Goal: Task Accomplishment & Management: Complete application form

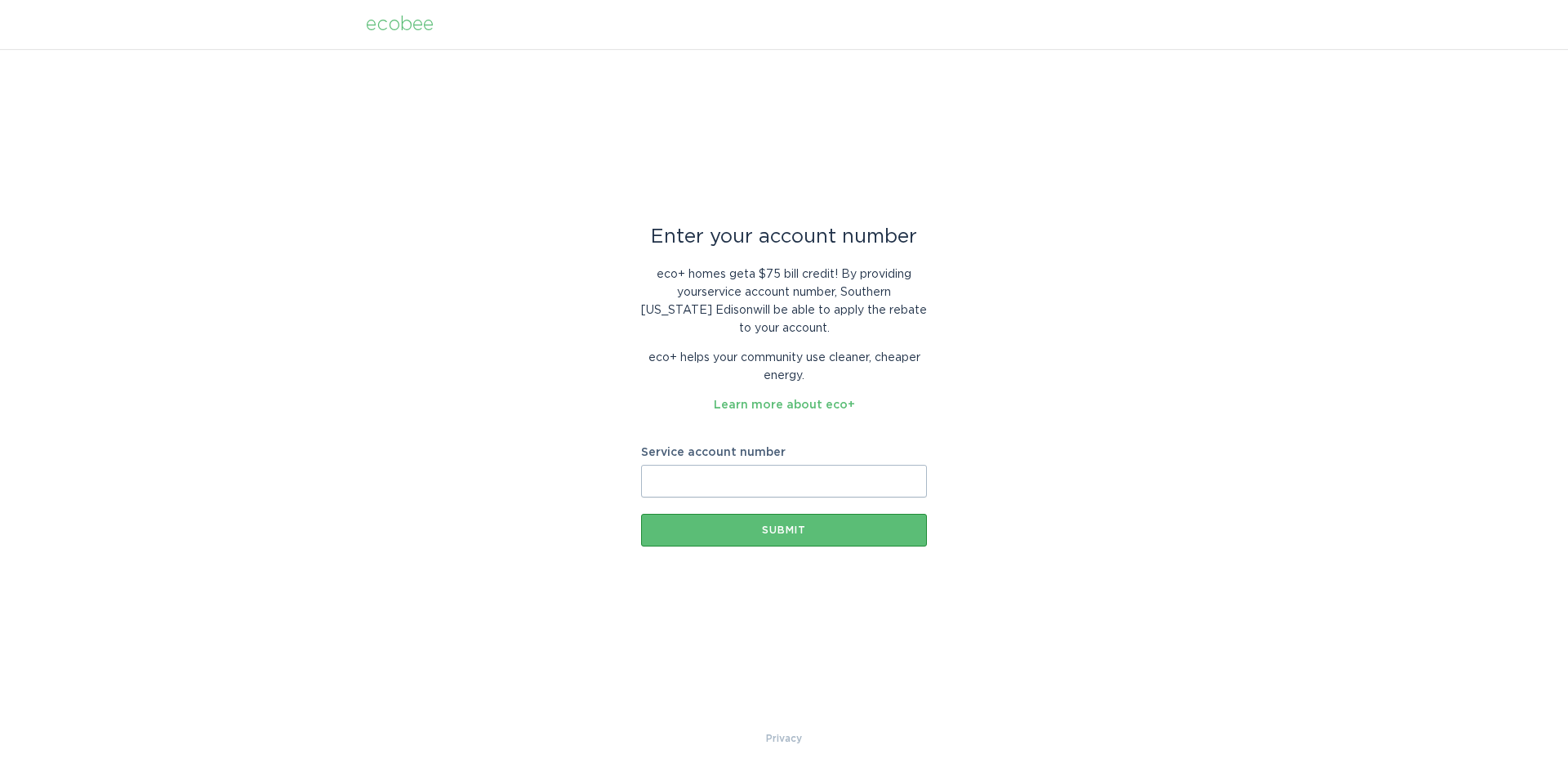
click at [858, 488] on input "Service account number" at bounding box center [784, 482] width 286 height 33
paste input "8003966408"
type input "8003966408"
click at [806, 531] on div "Submit" at bounding box center [783, 529] width 269 height 10
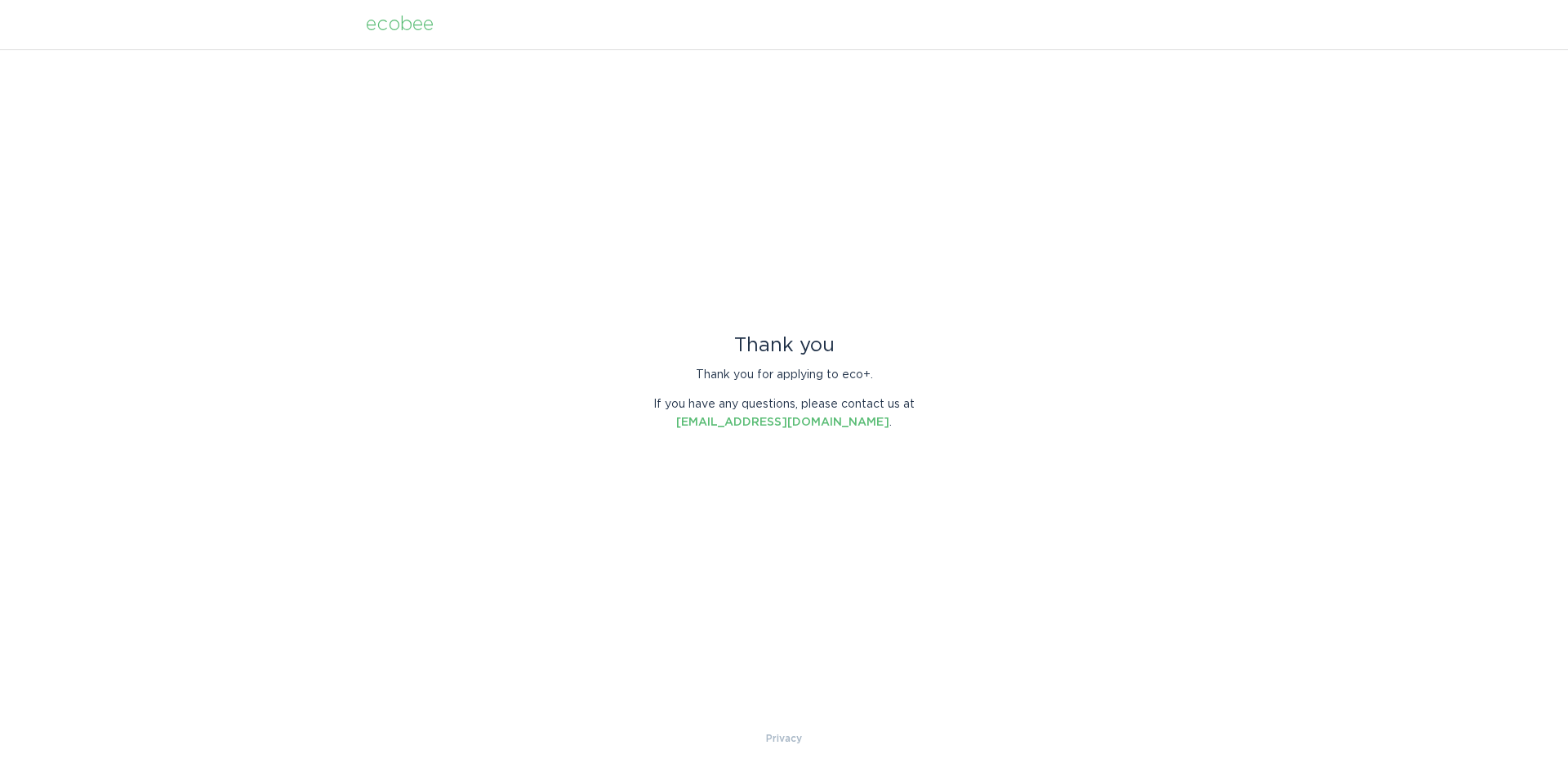
click at [1031, 449] on div "Thank you Thank you for applying to eco+. If you have any questions, please con…" at bounding box center [784, 389] width 1568 height 680
click at [847, 399] on p "If you have any questions, please contact us at [EMAIL_ADDRESS][DOMAIN_NAME] ." at bounding box center [784, 413] width 286 height 36
